Goal: Go to known website: Access a specific website the user already knows

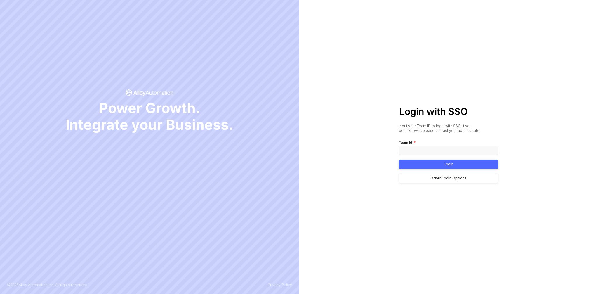
click at [436, 152] on input "text" at bounding box center [448, 149] width 99 height 9
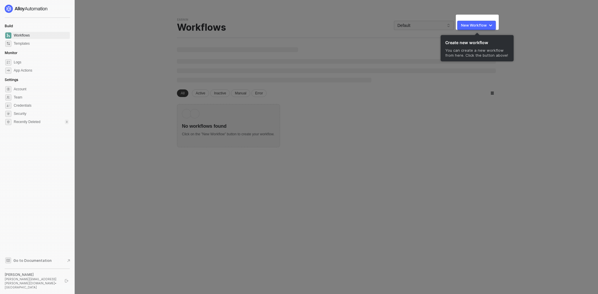
click at [355, 56] on div at bounding box center [299, 147] width 598 height 294
